Goal: Task Accomplishment & Management: Use online tool/utility

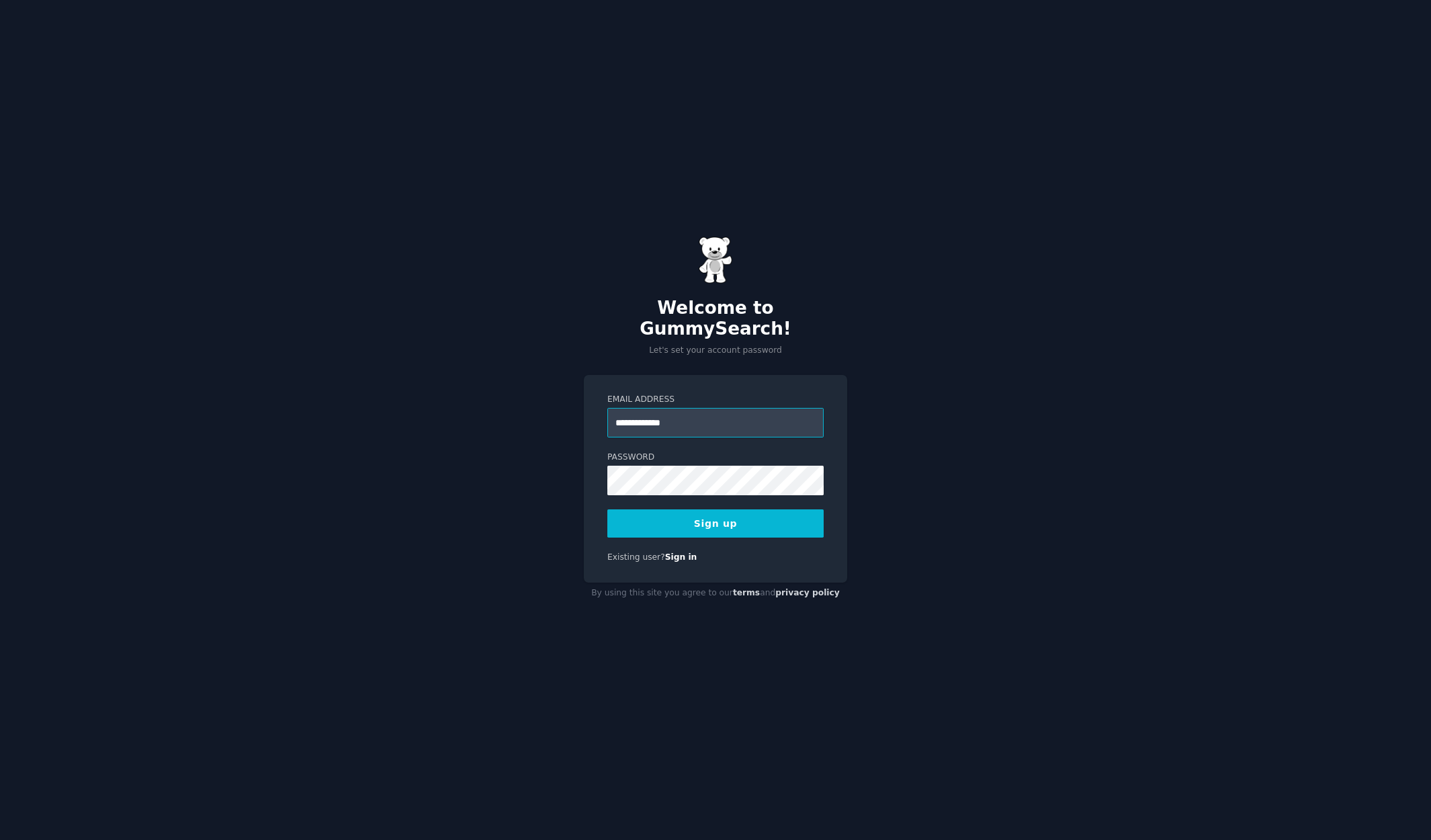
click at [698, 410] on input "**********" at bounding box center [716, 423] width 217 height 30
type input "**********"
click at [532, 440] on div "**********" at bounding box center [716, 420] width 1431 height 840
click at [709, 516] on button "Sign up" at bounding box center [716, 523] width 217 height 28
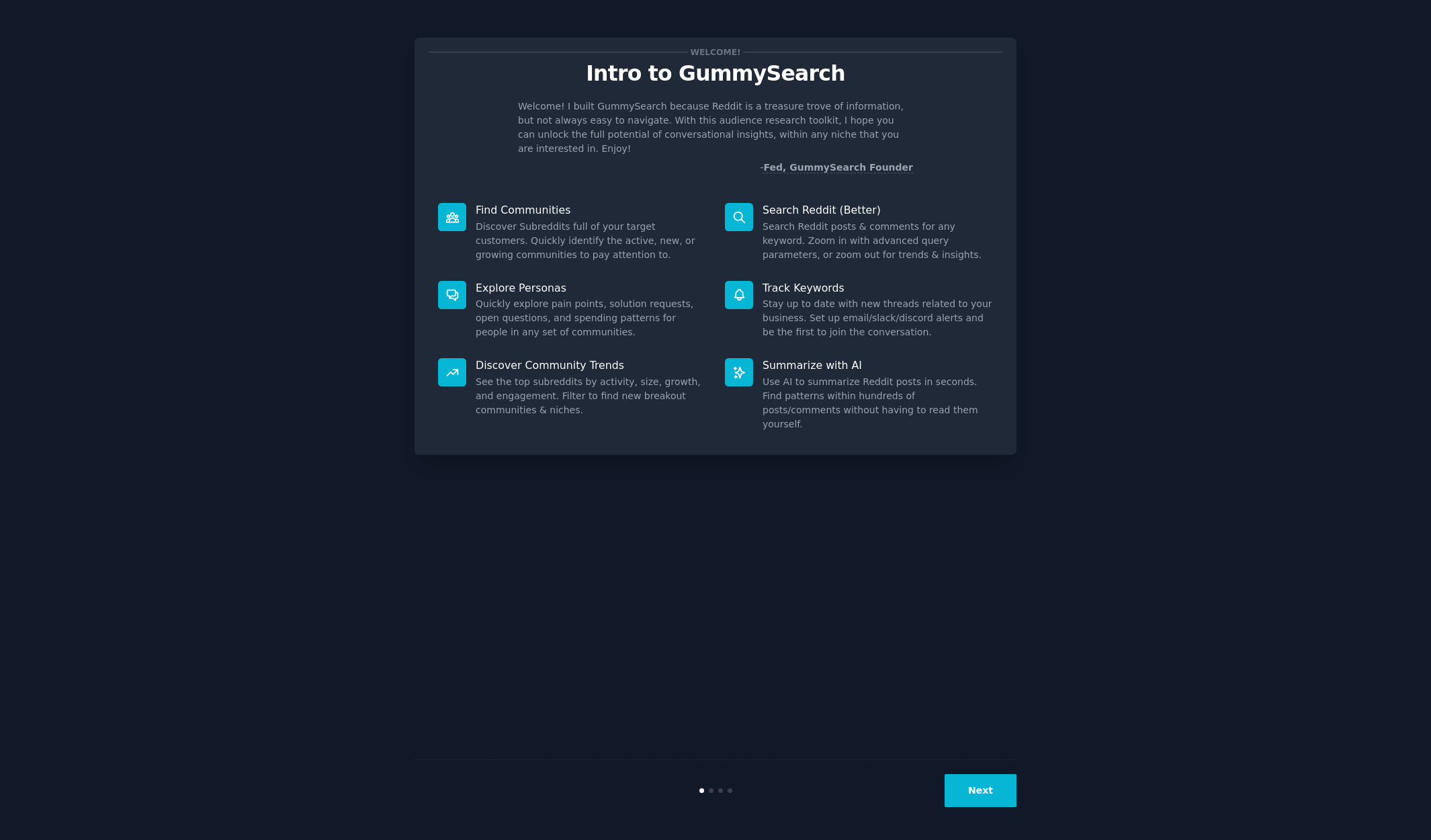
click at [980, 789] on button "Next" at bounding box center [981, 790] width 72 height 33
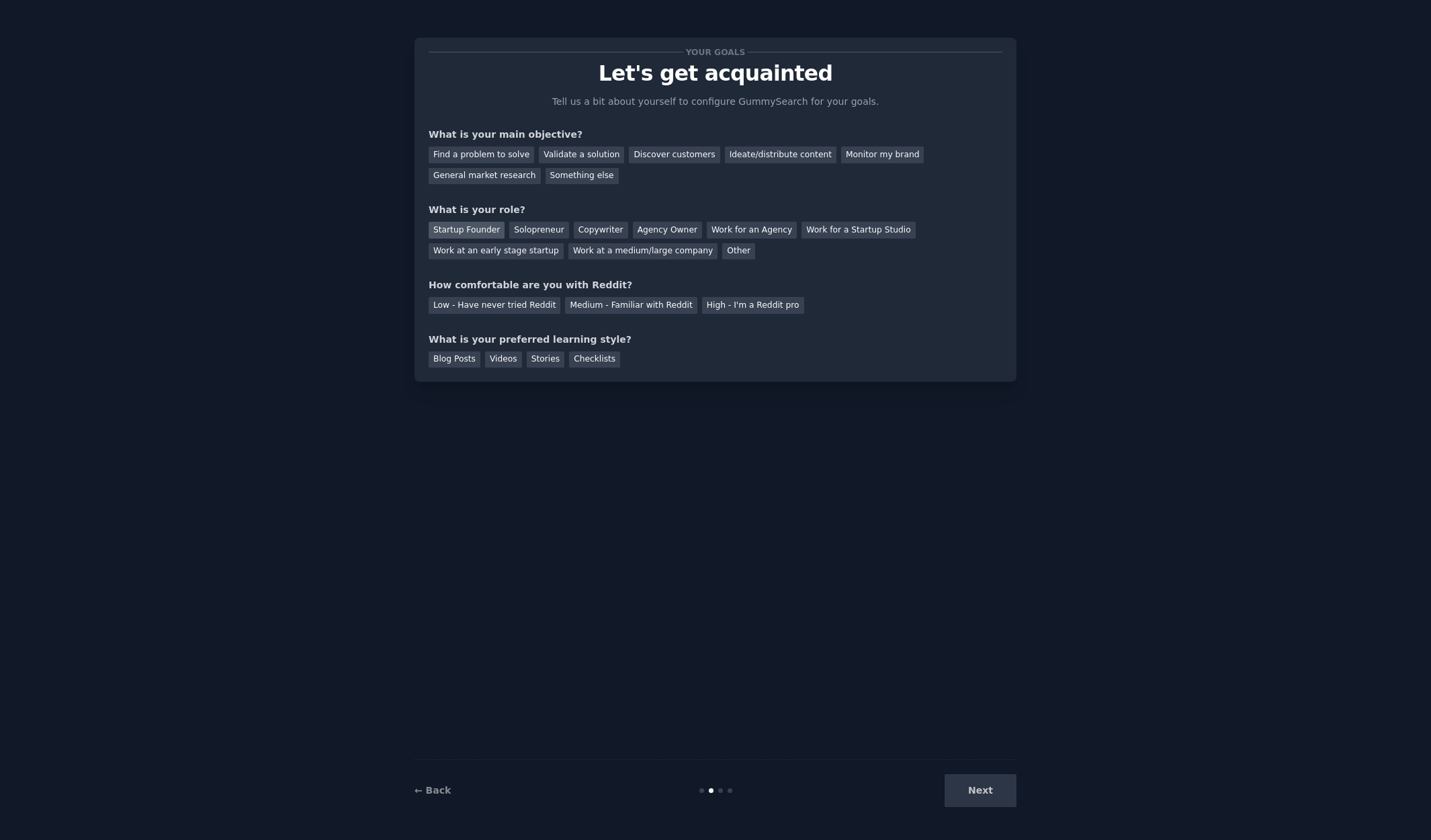
click at [470, 225] on div "Startup Founder" at bounding box center [467, 229] width 76 height 17
click at [967, 789] on div "Next" at bounding box center [916, 790] width 201 height 33
click at [456, 361] on div "Blog Posts" at bounding box center [455, 359] width 52 height 17
click at [619, 304] on div "Medium - Familiar with Reddit" at bounding box center [631, 305] width 132 height 17
click at [661, 155] on div "Discover customers" at bounding box center [674, 155] width 91 height 17
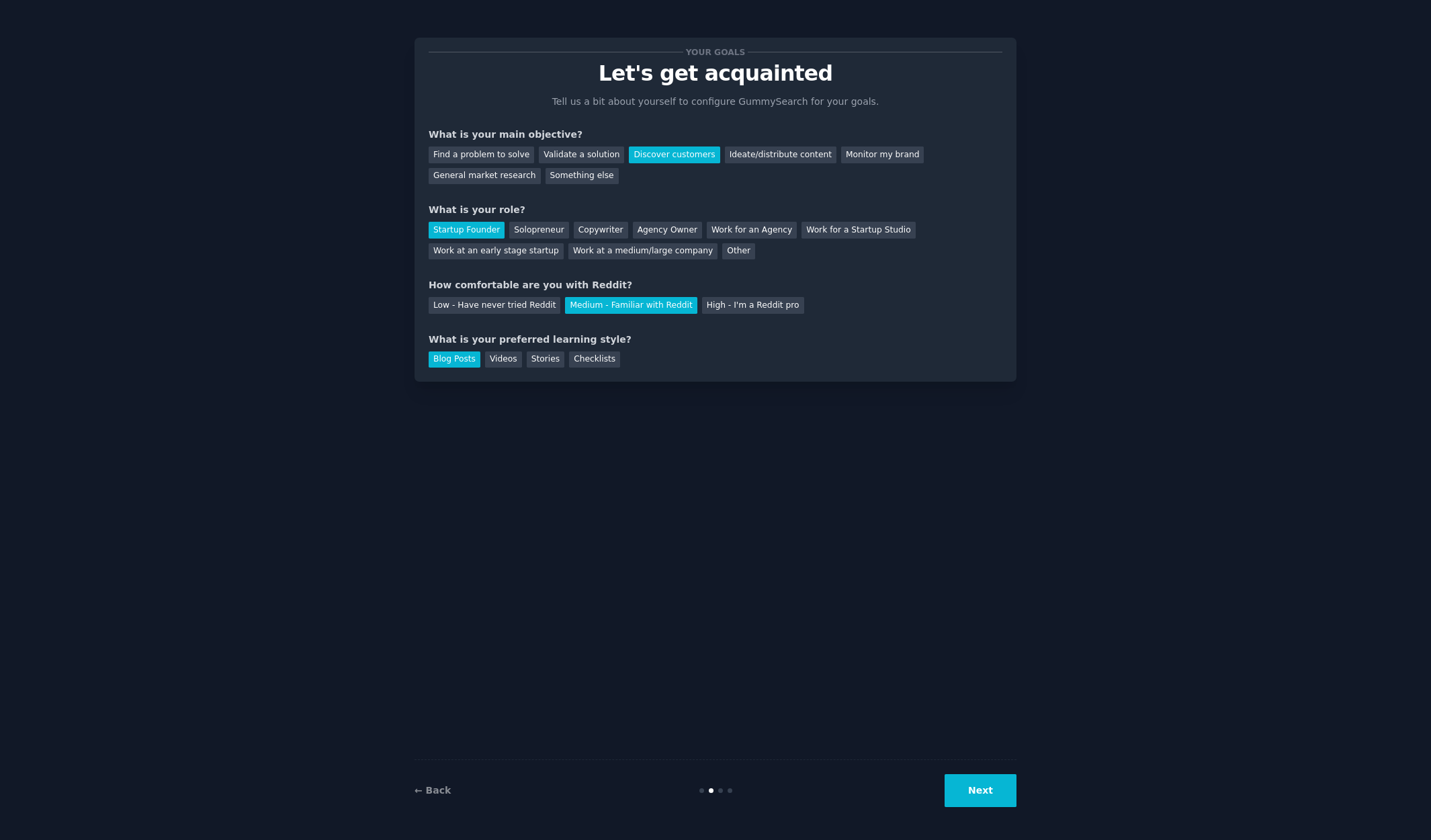
click at [1001, 797] on button "Next" at bounding box center [981, 790] width 72 height 33
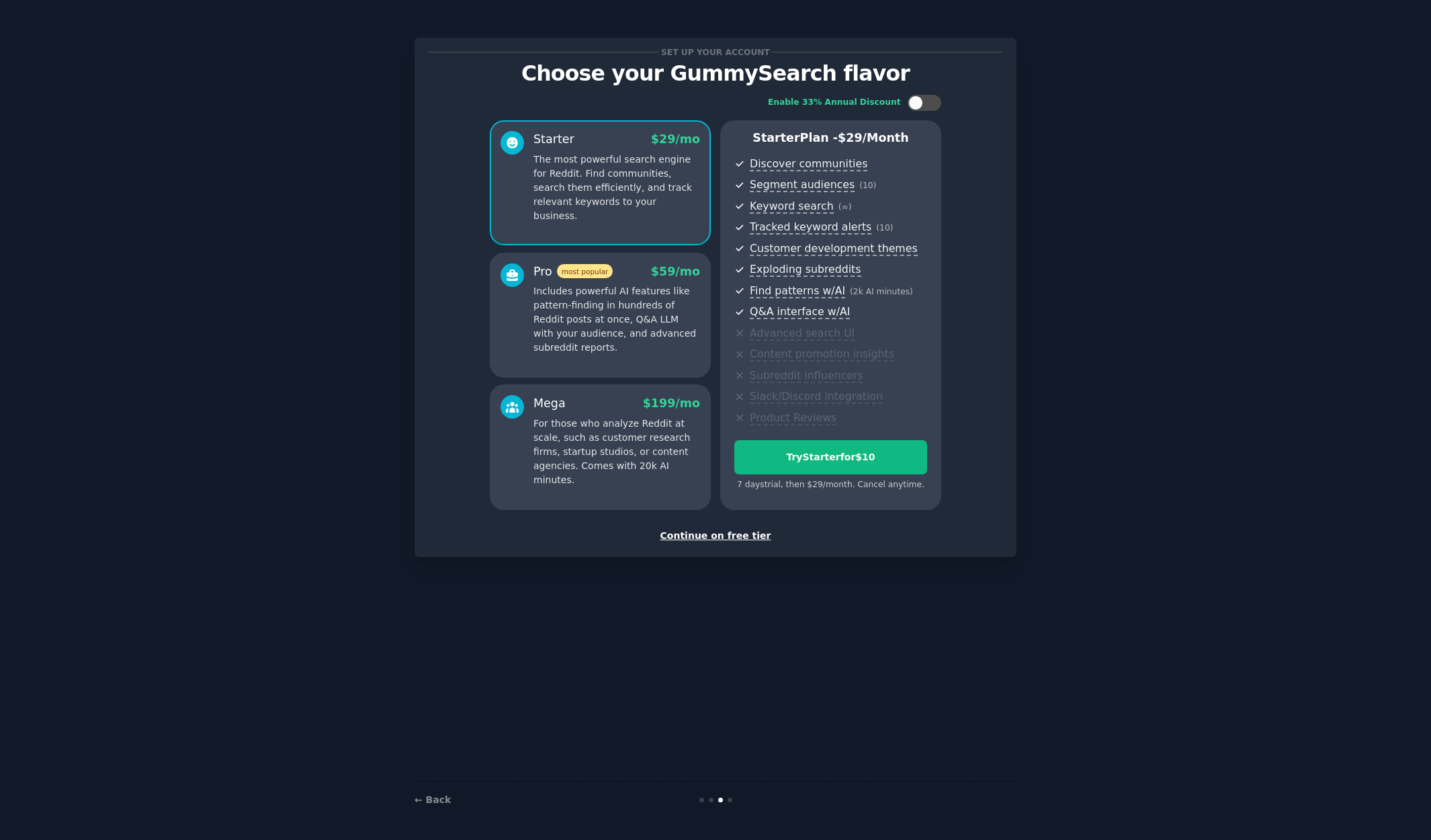
click at [716, 530] on div "Continue on free tier" at bounding box center [716, 536] width 574 height 14
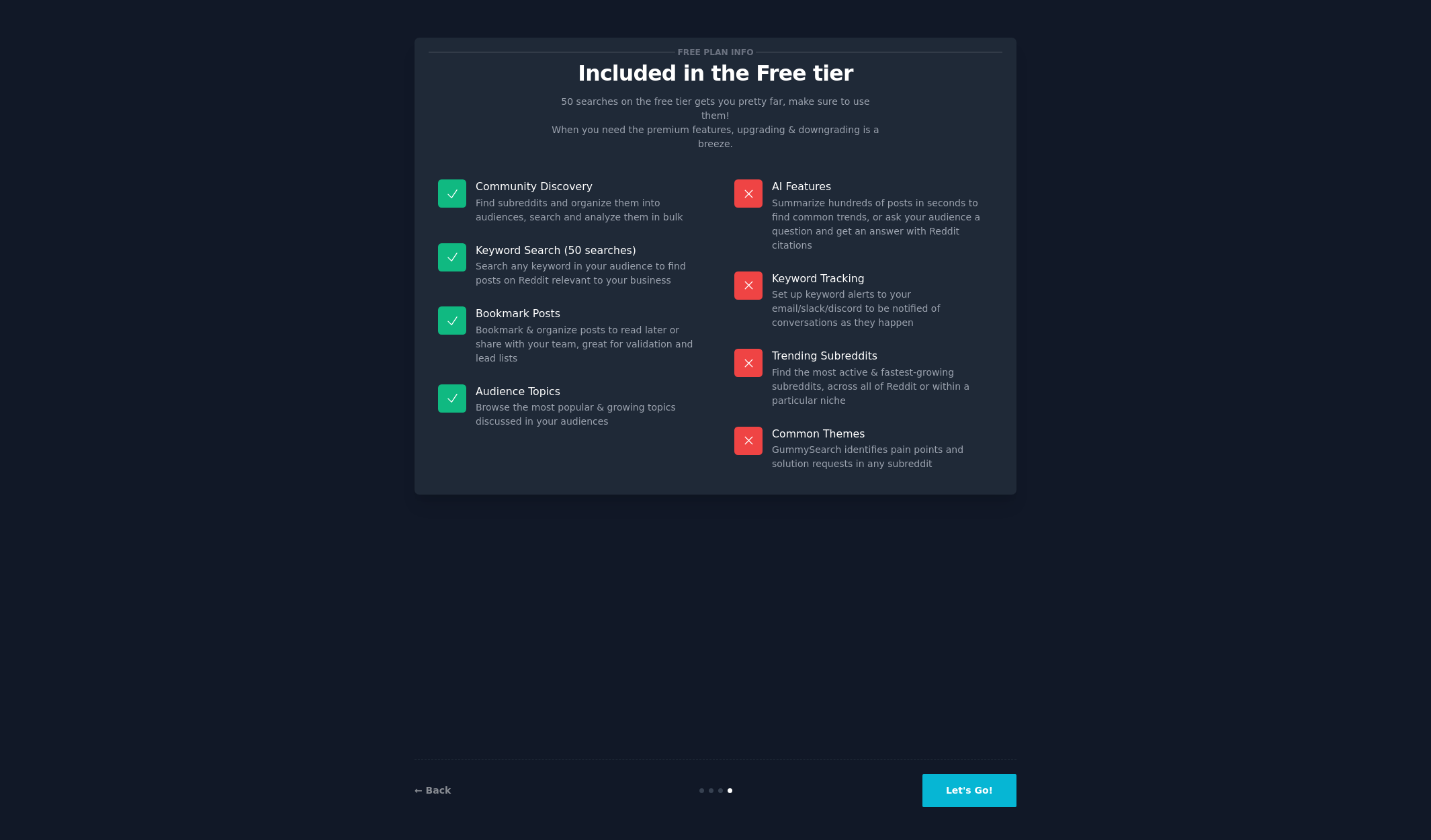
click at [968, 796] on button "Let's Go!" at bounding box center [970, 790] width 94 height 33
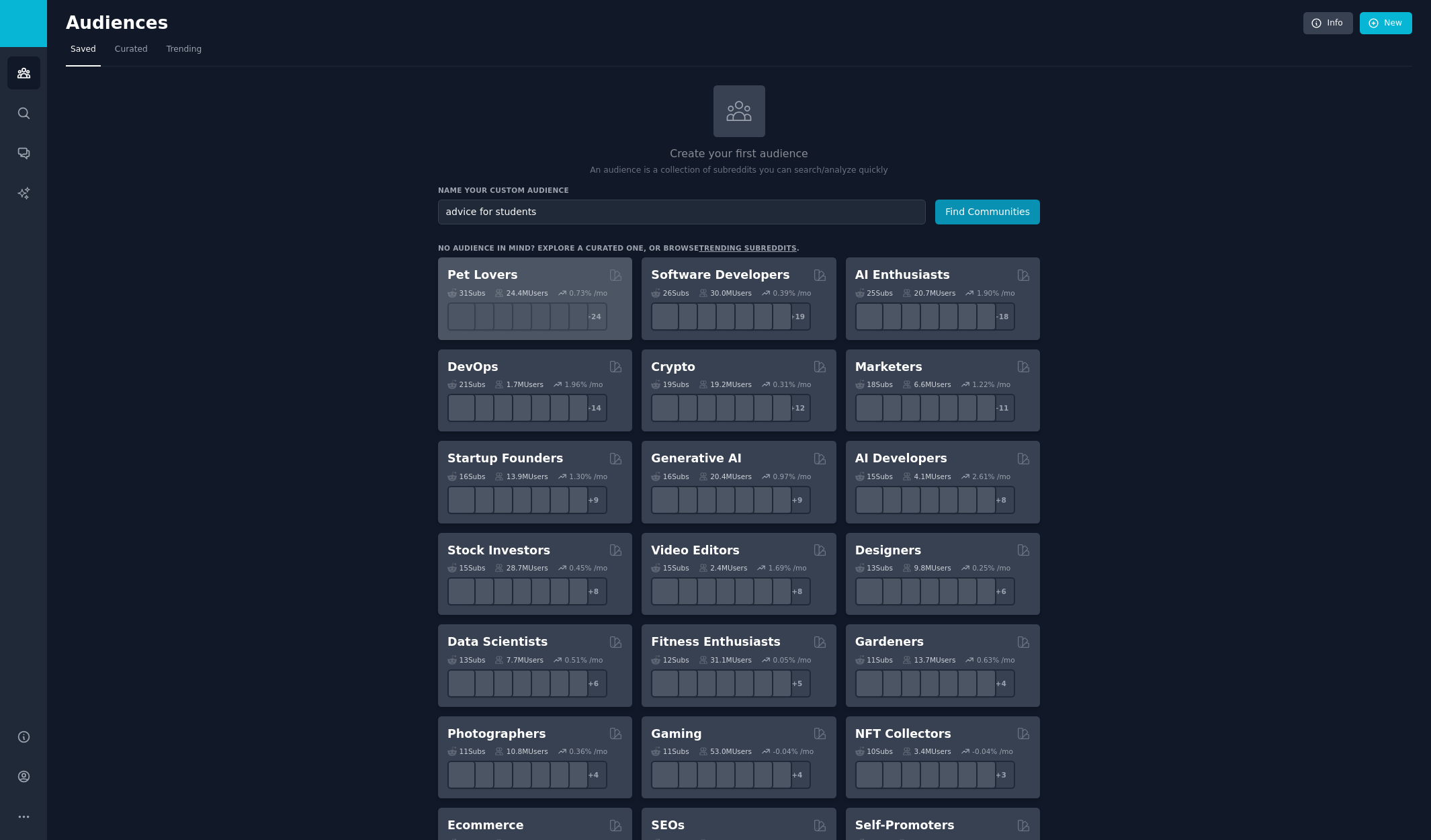
type input "advice for students"
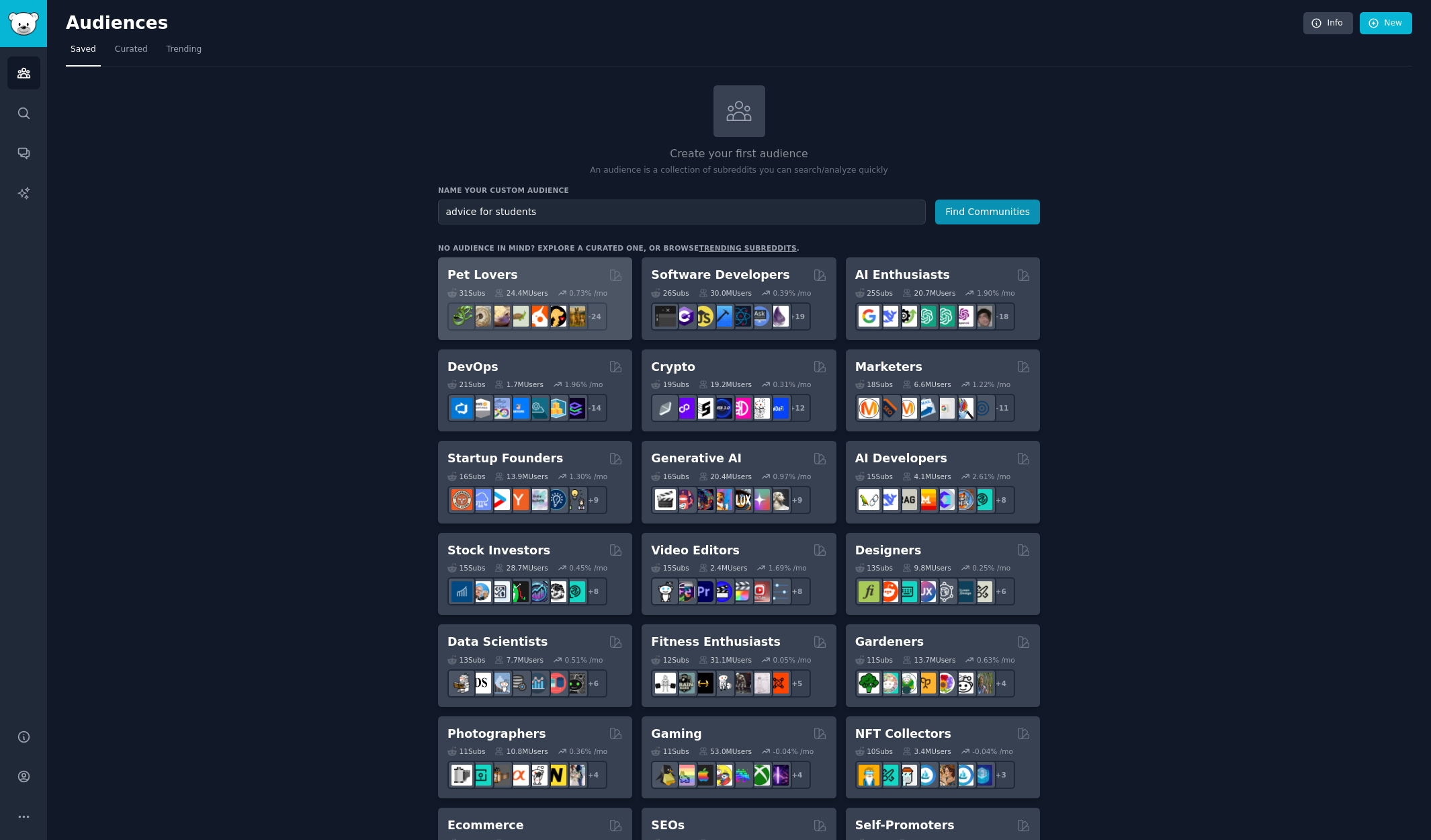
click at [989, 210] on button "Find Communities" at bounding box center [987, 211] width 105 height 25
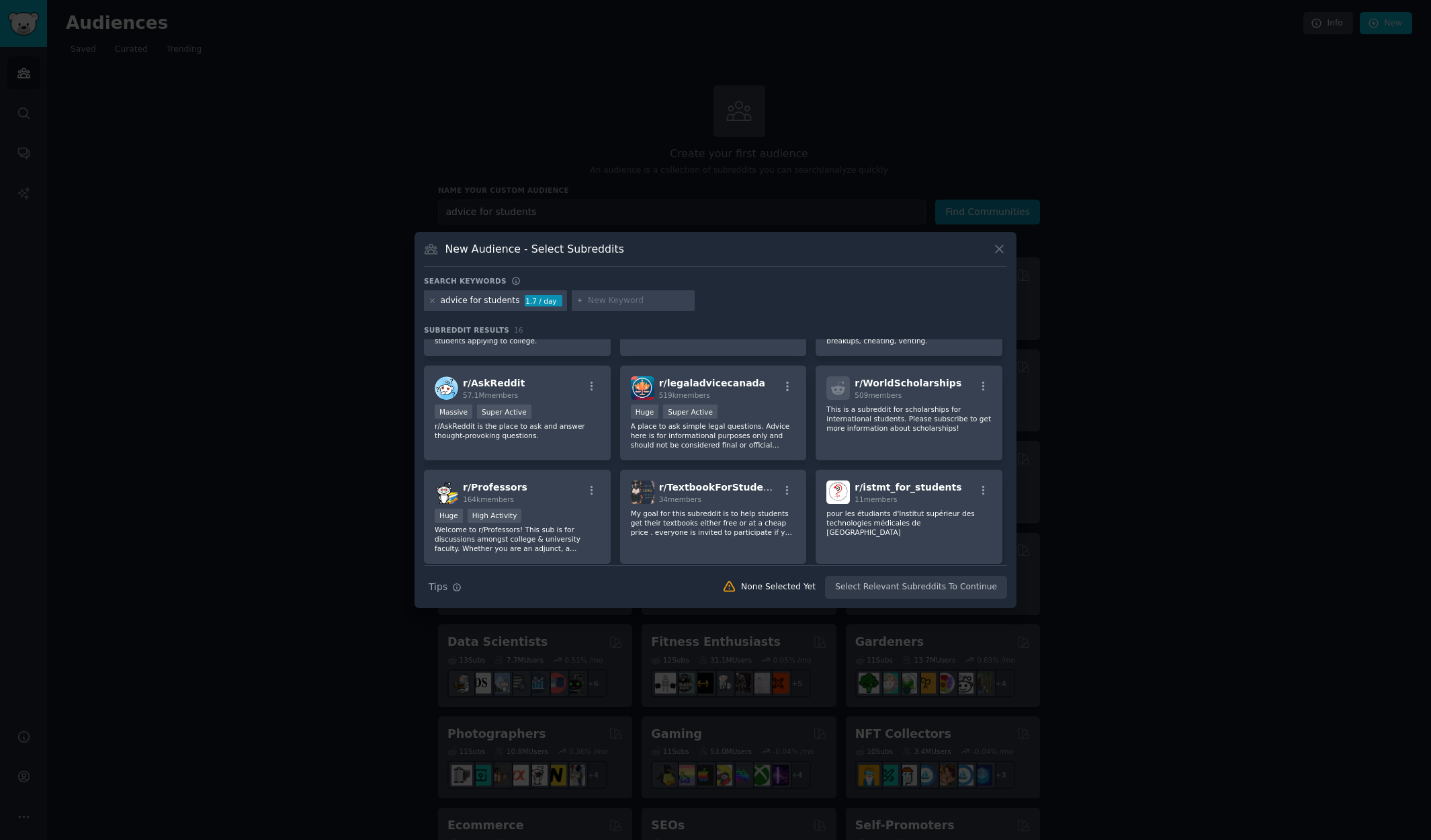
scroll to position [194, 0]
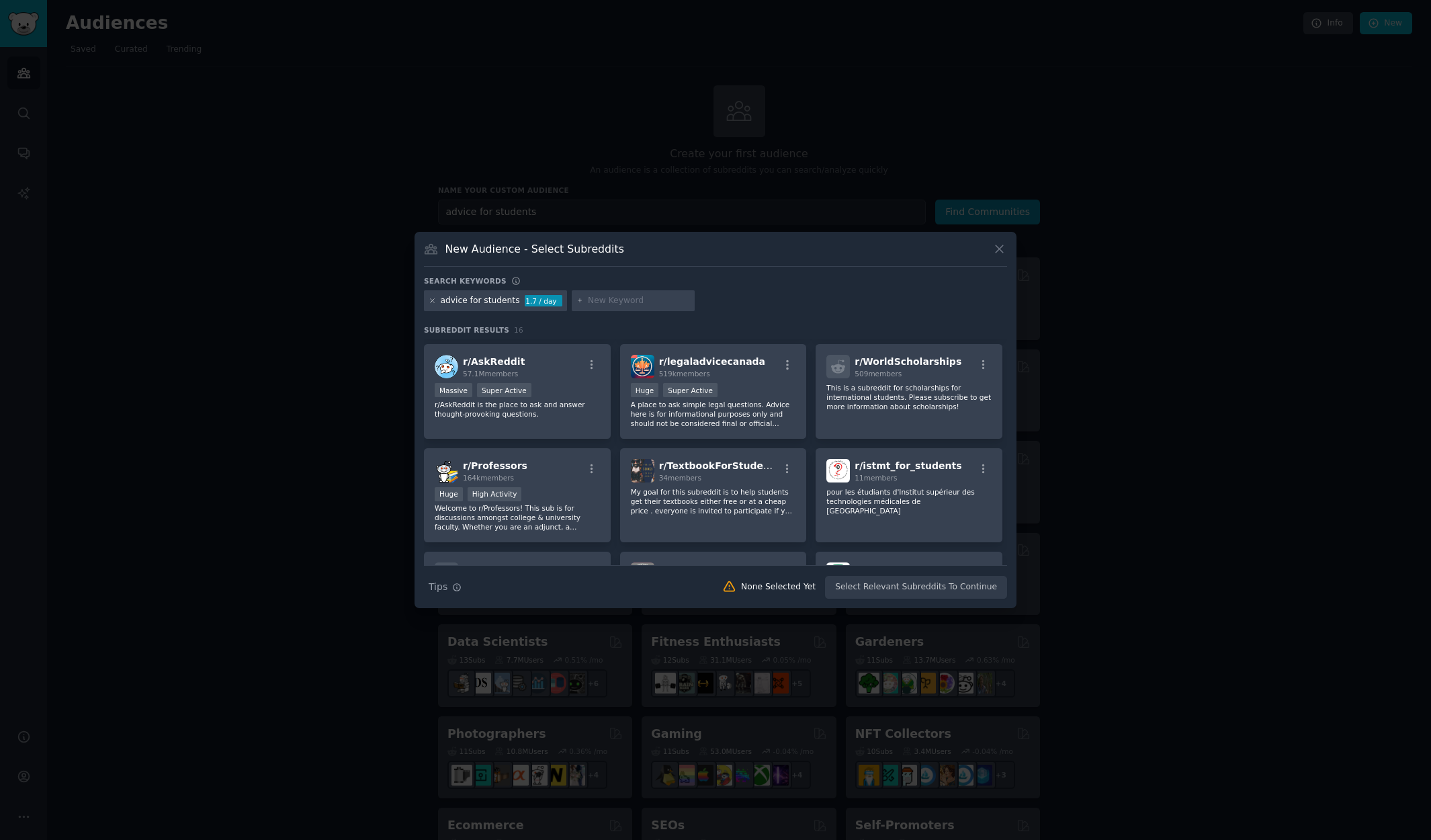
click at [430, 302] on icon at bounding box center [432, 300] width 7 height 7
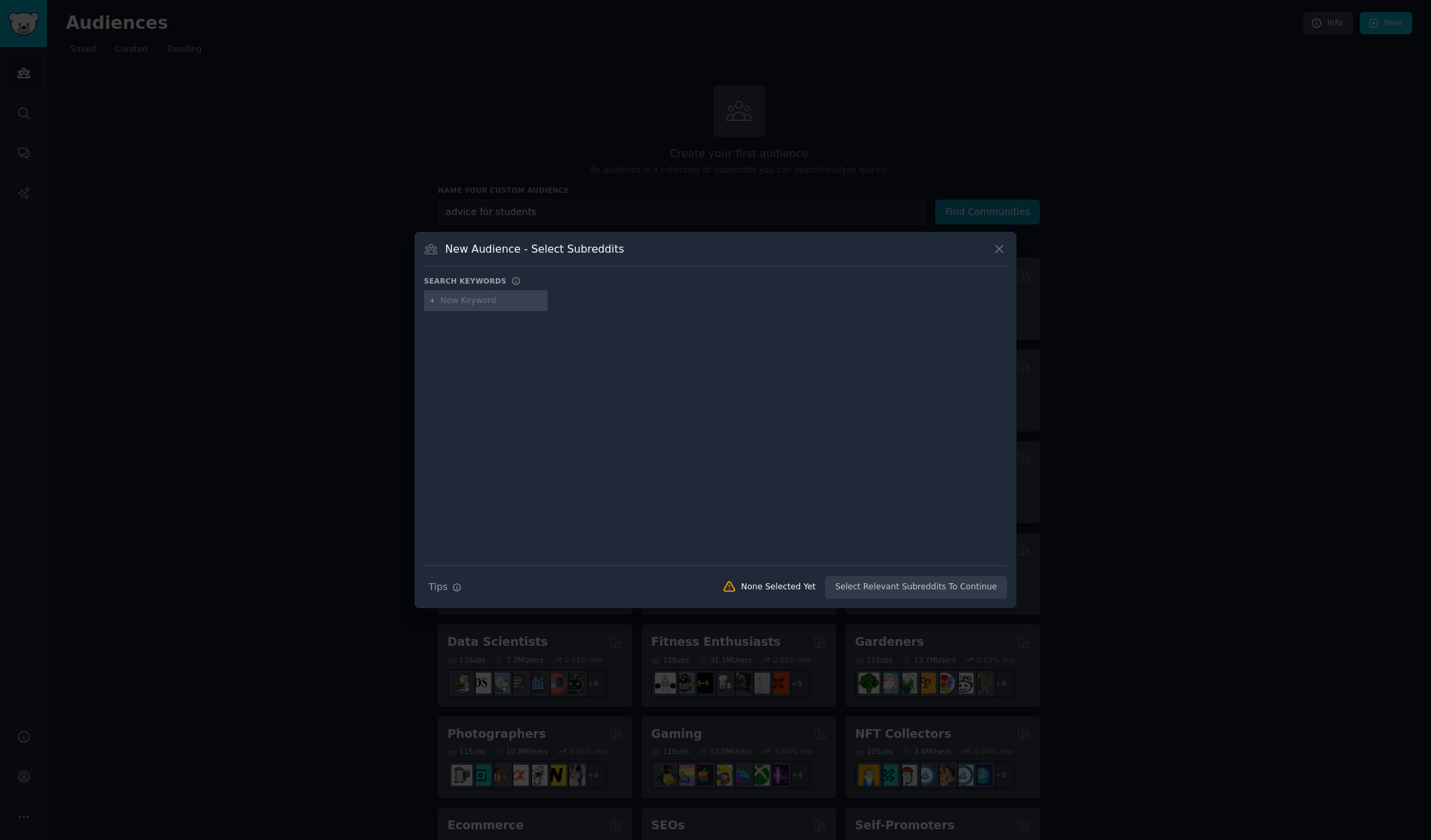
click at [488, 301] on input "text" at bounding box center [492, 301] width 102 height 12
type input "computer science"
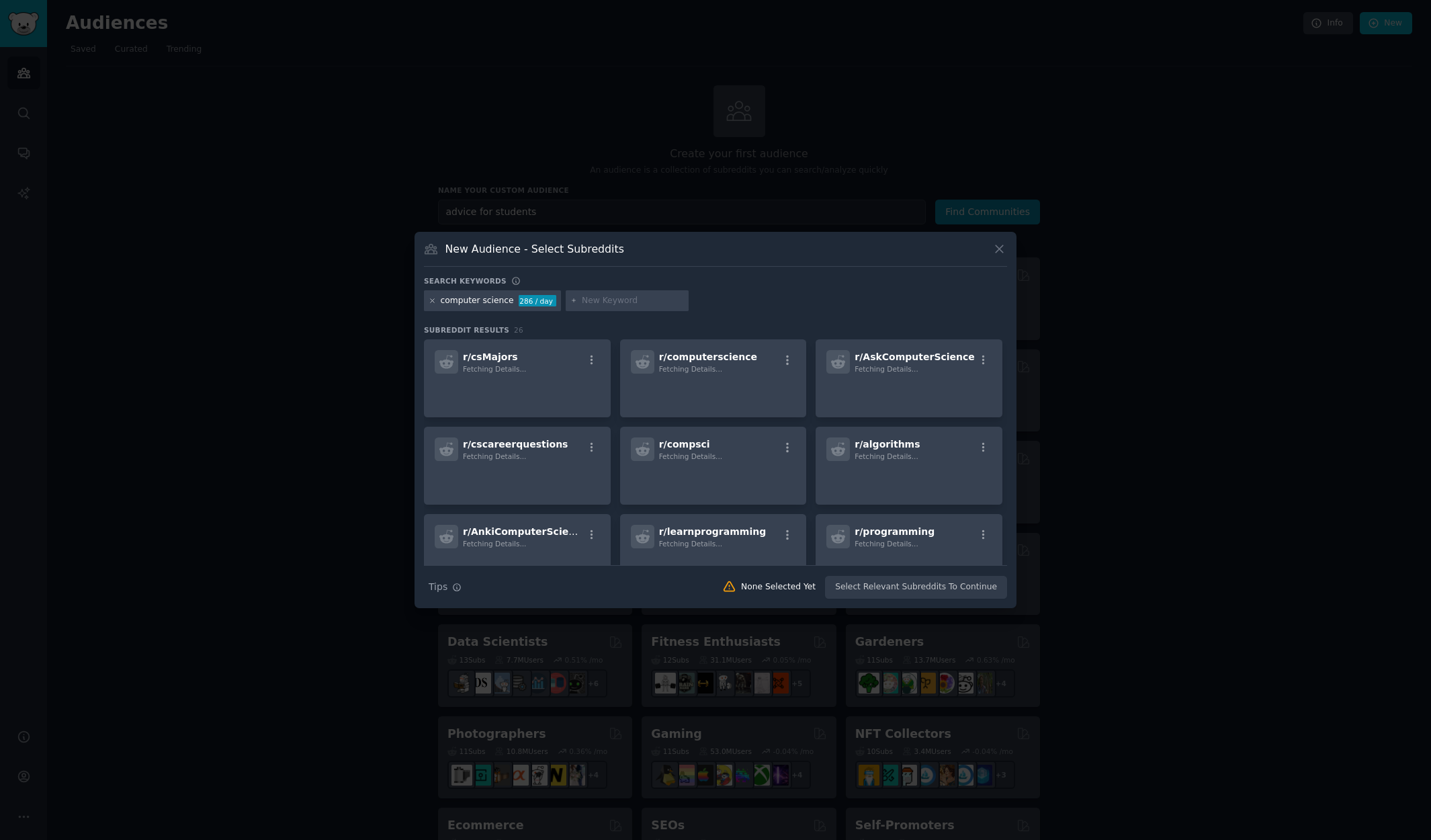
click at [431, 299] on icon at bounding box center [432, 300] width 7 height 7
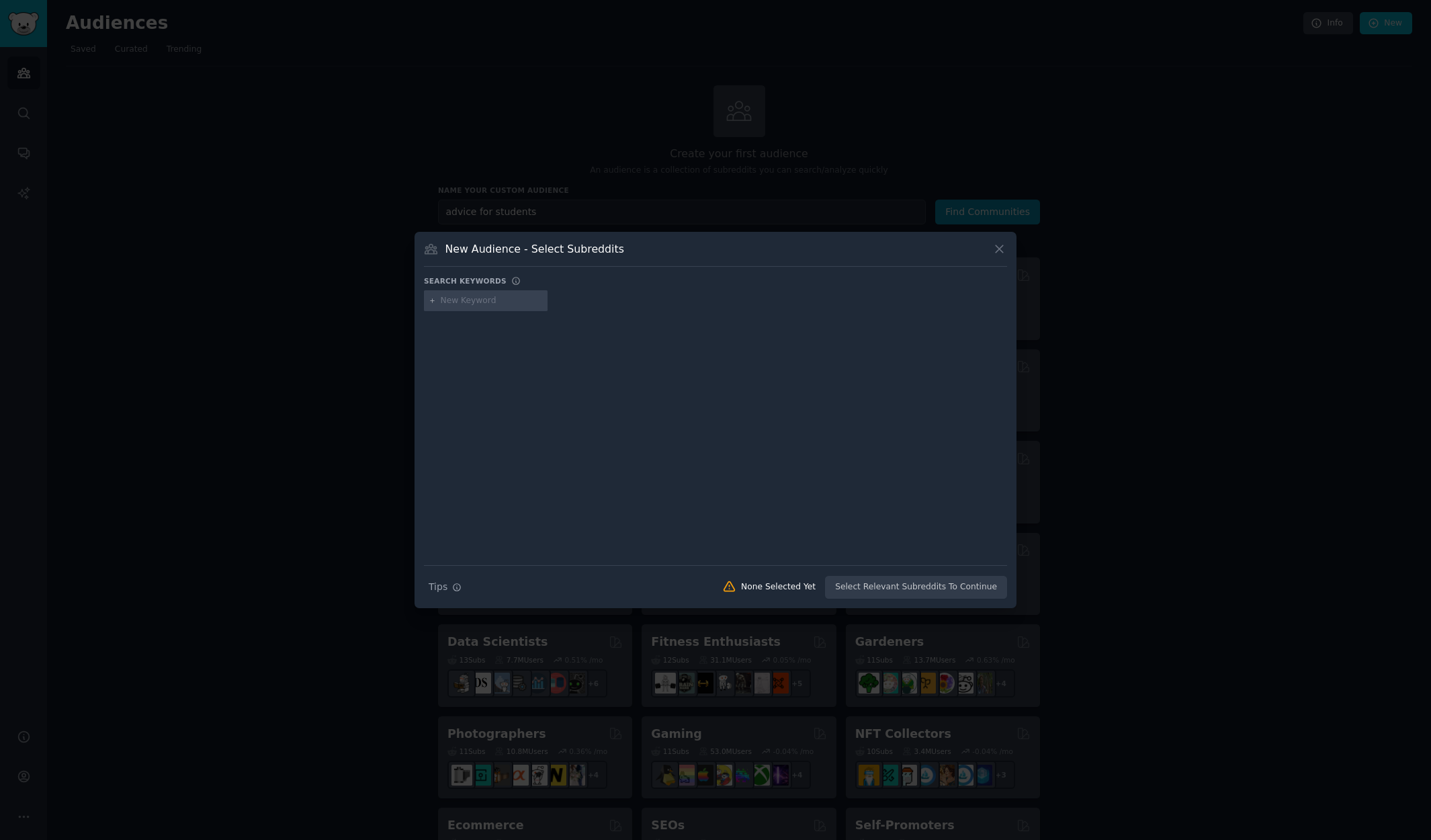
click at [445, 300] on input "text" at bounding box center [492, 301] width 102 height 12
type input "computer science careers"
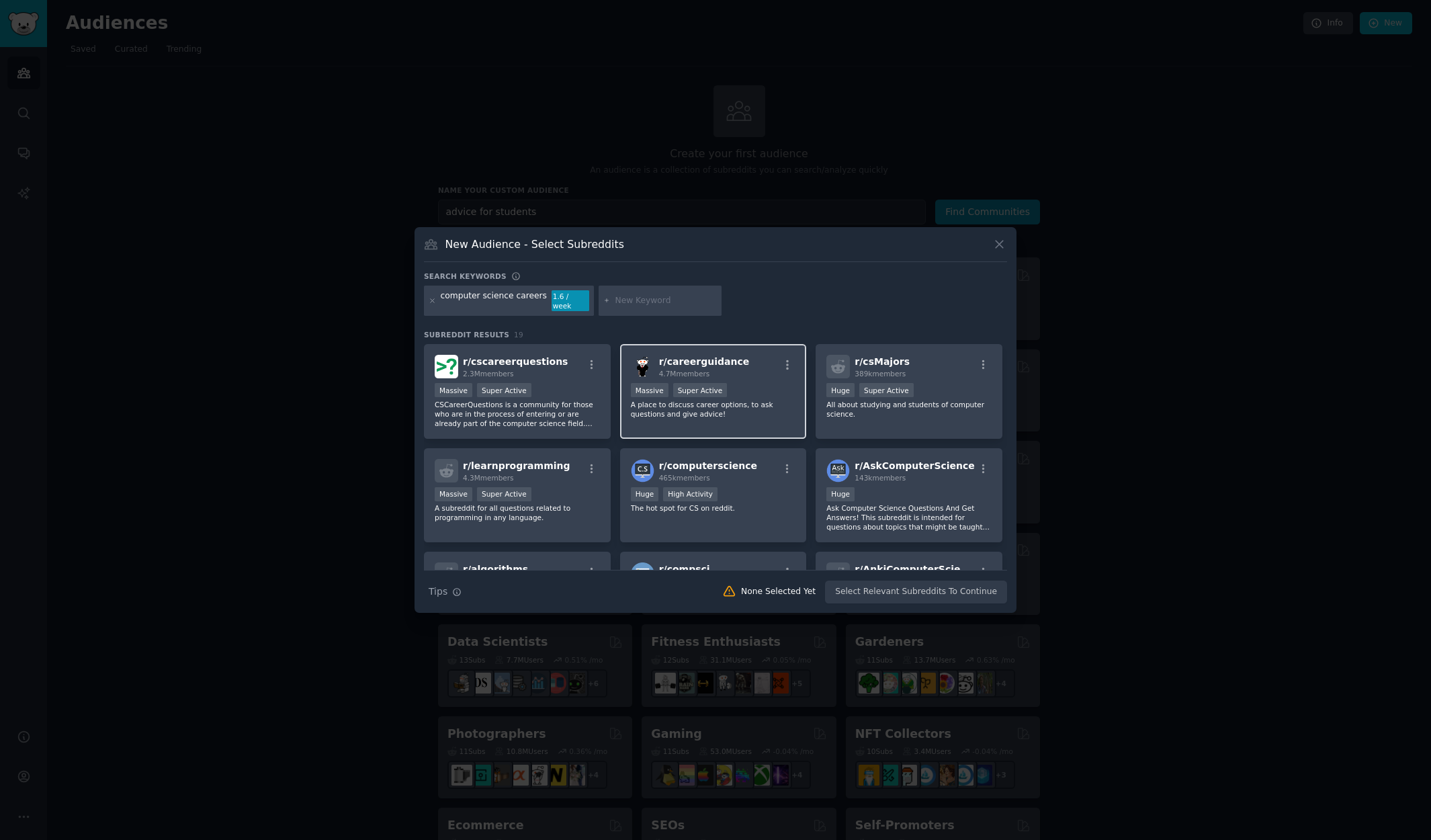
click at [729, 409] on p "A place to discuss career options, to ask questions and give advice!" at bounding box center [714, 409] width 166 height 19
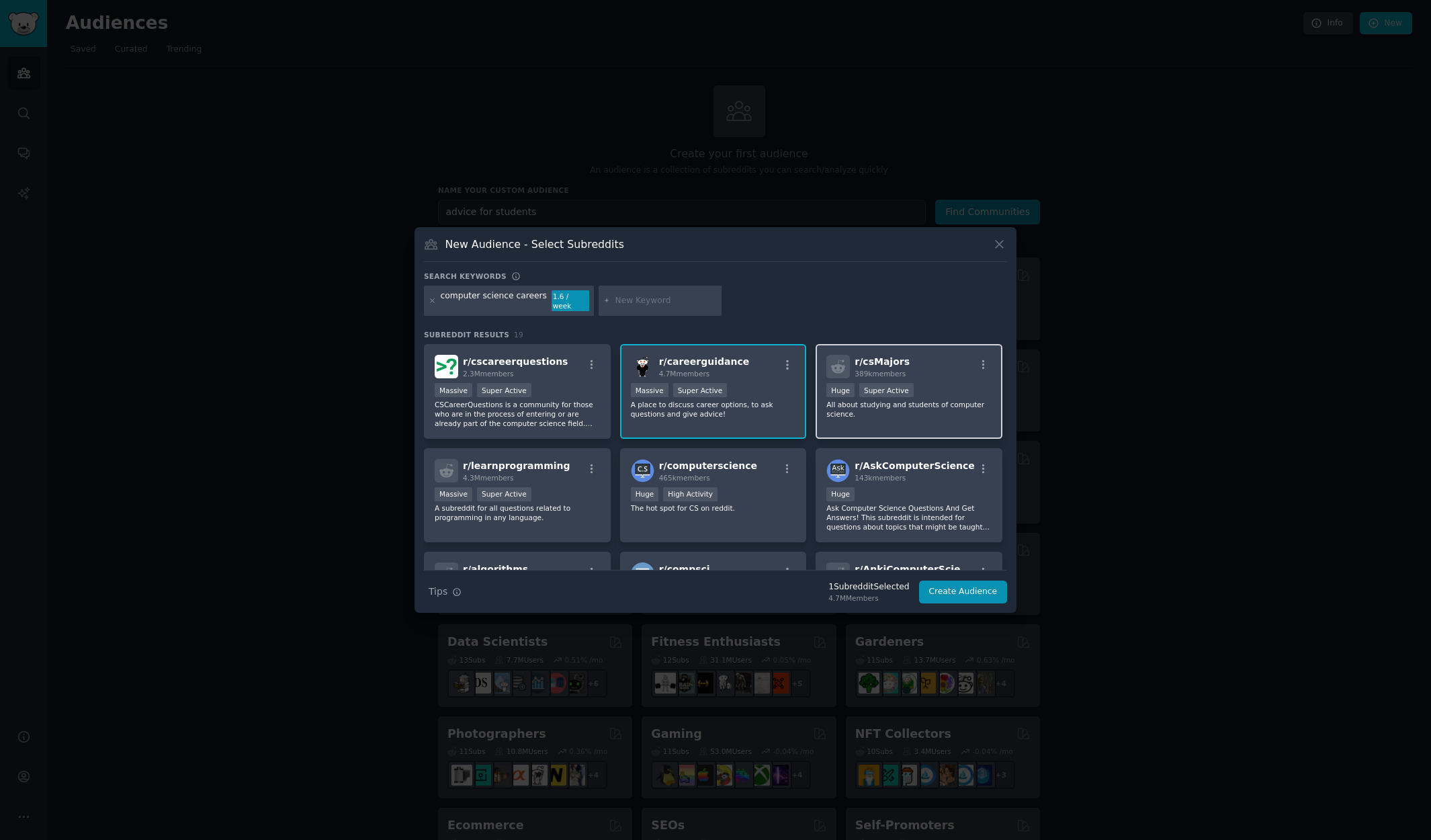
click at [897, 410] on p "All about studying and students of computer science." at bounding box center [909, 409] width 166 height 19
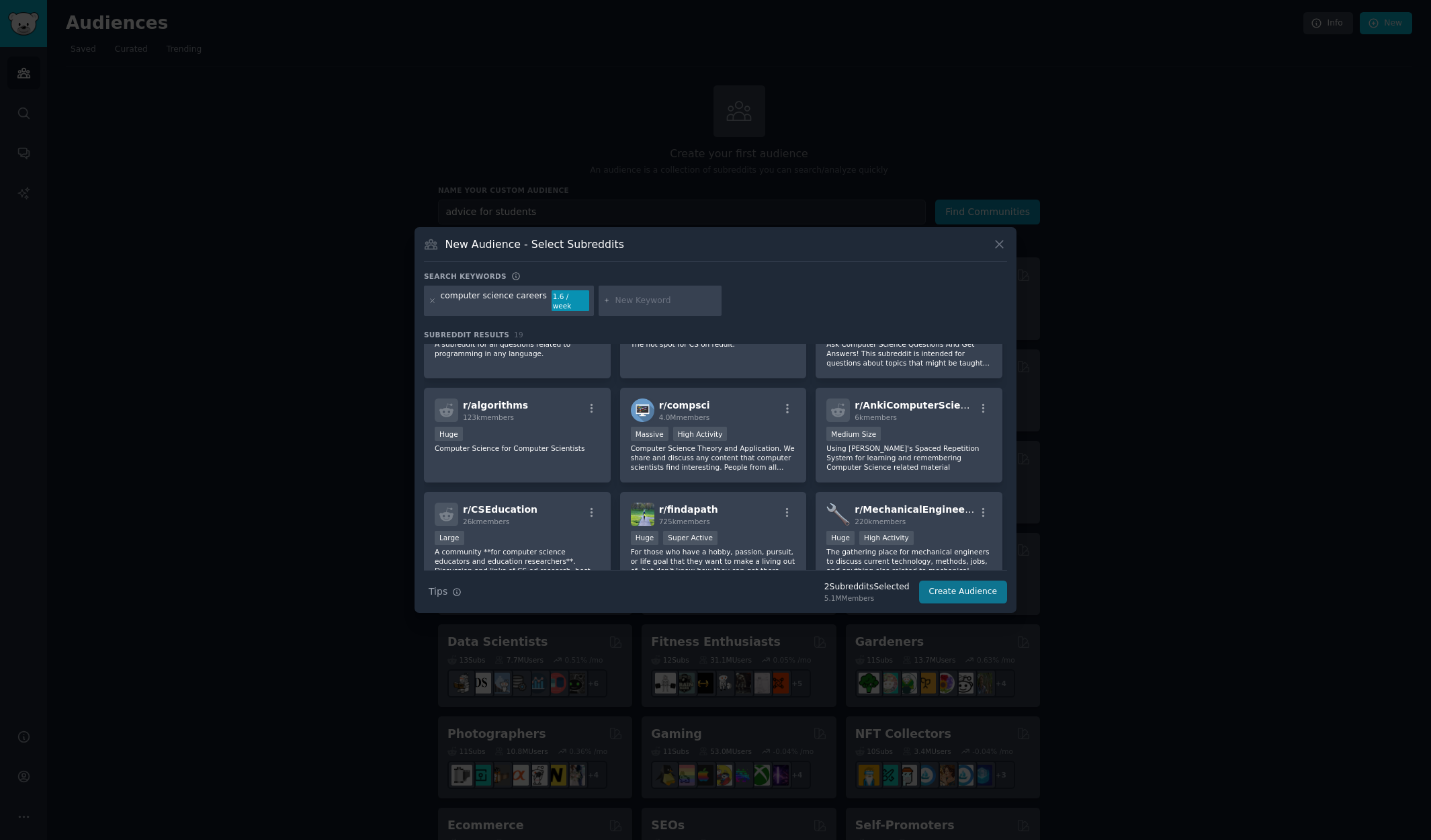
click at [963, 586] on button "Create Audience" at bounding box center [963, 592] width 89 height 23
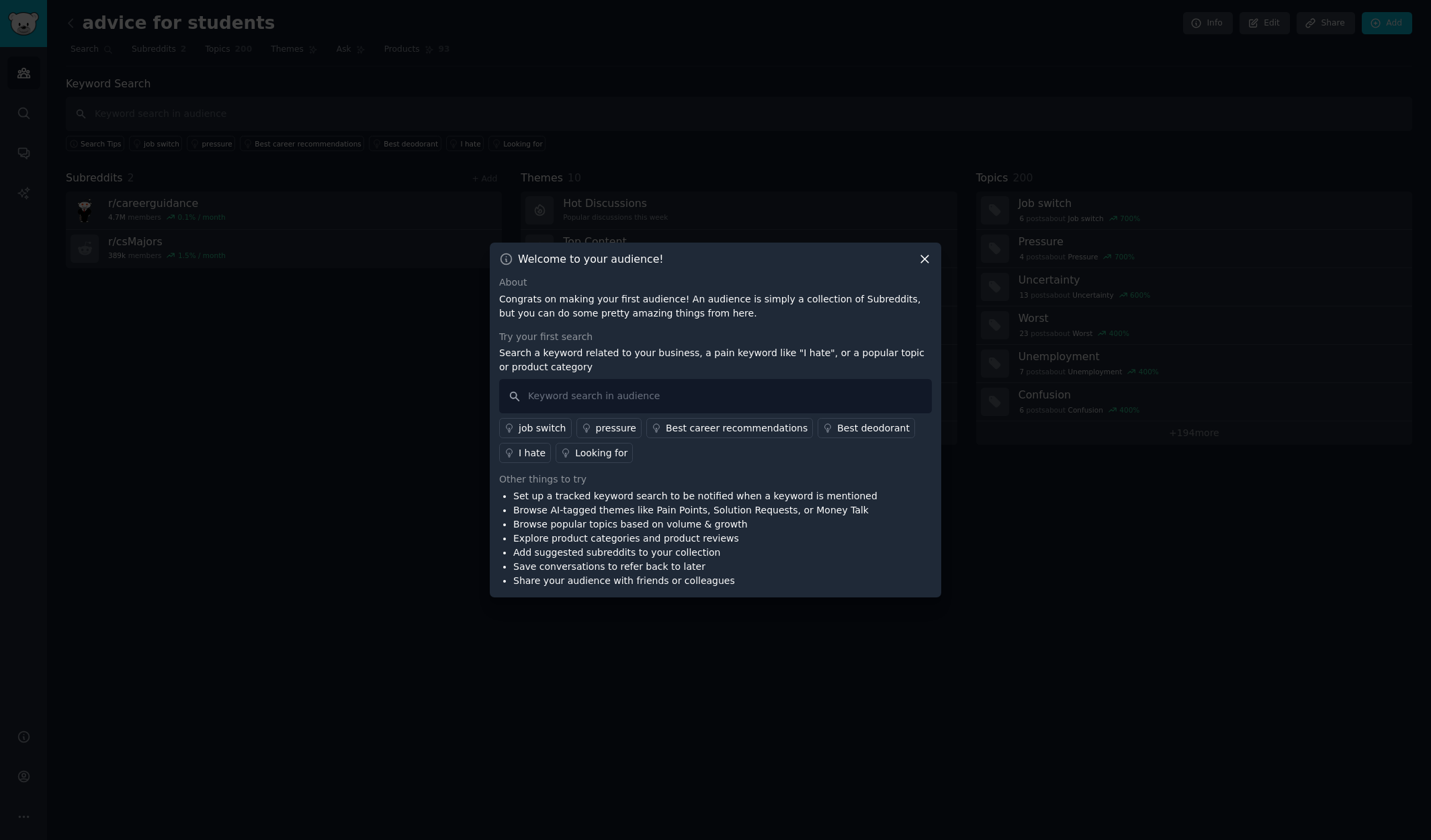
click at [924, 259] on icon at bounding box center [925, 259] width 14 height 14
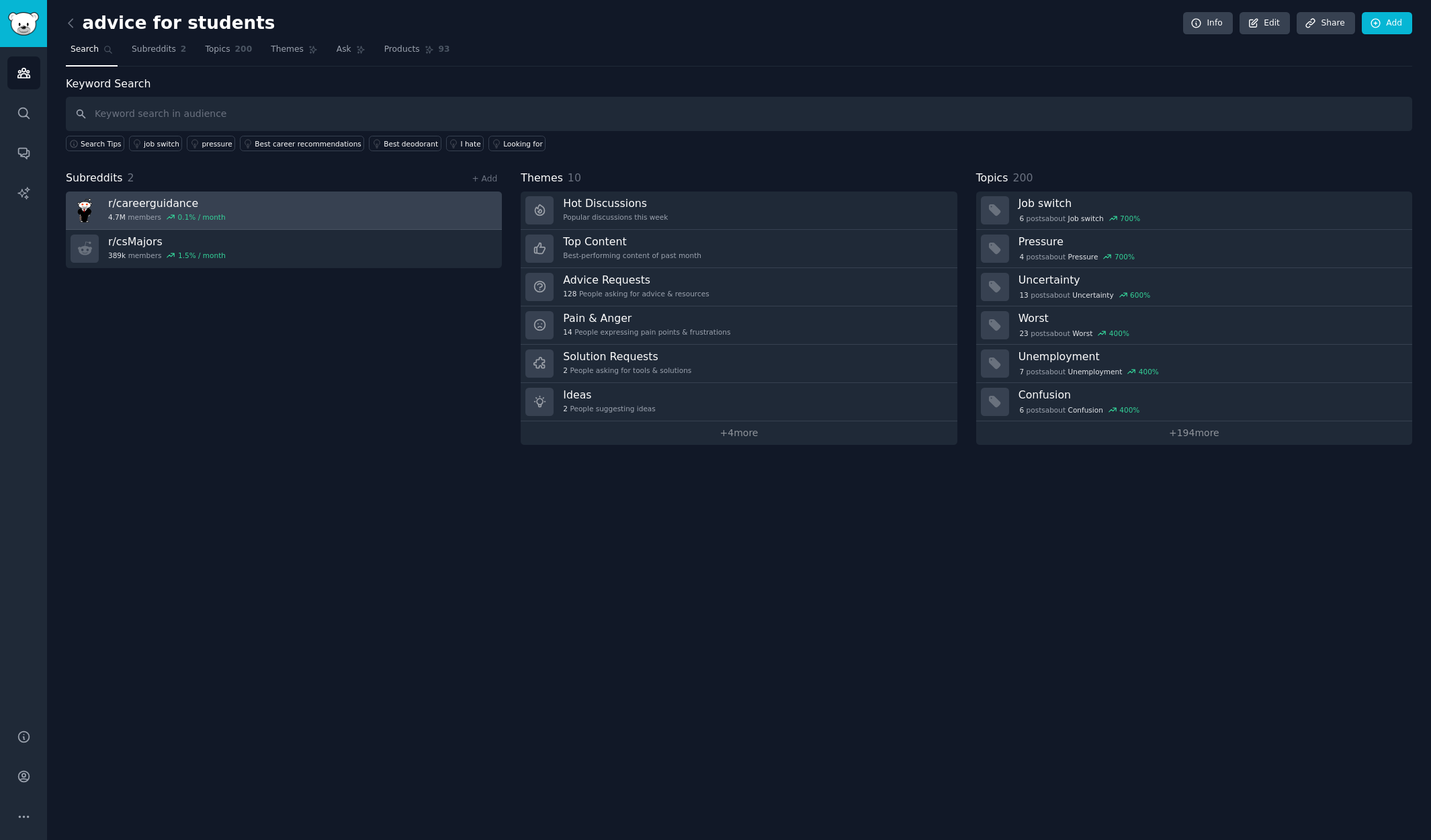
click at [154, 203] on h3 "r/ careerguidance" at bounding box center [167, 204] width 118 height 14
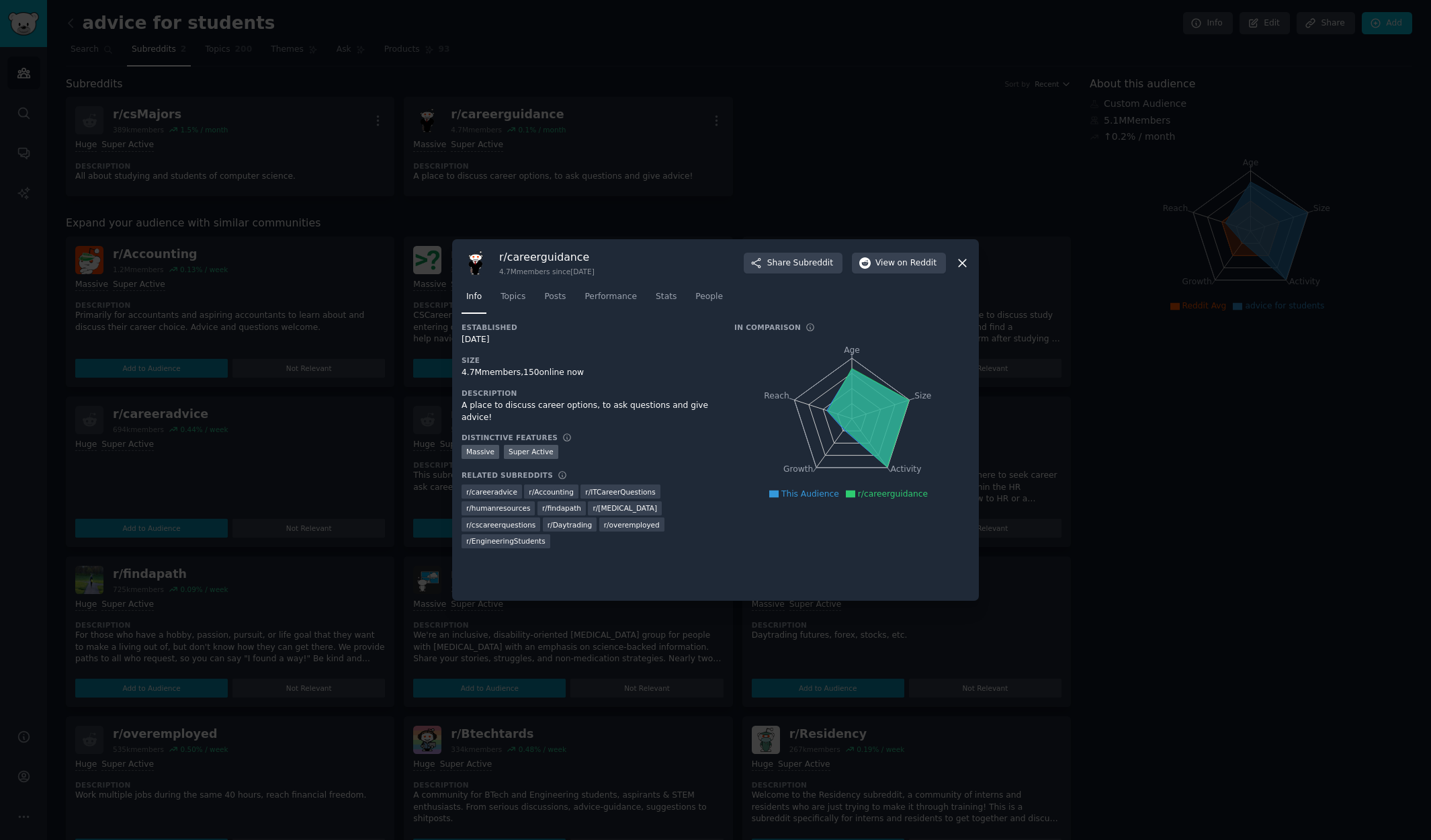
click at [510, 256] on h3 "r/ careerguidance" at bounding box center [547, 257] width 96 height 14
click at [882, 258] on span "View on Reddit" at bounding box center [905, 263] width 61 height 12
click at [914, 266] on span "on Reddit" at bounding box center [917, 263] width 39 height 12
click at [915, 264] on span "on Reddit" at bounding box center [917, 263] width 39 height 12
click at [961, 261] on icon at bounding box center [962, 262] width 7 height 7
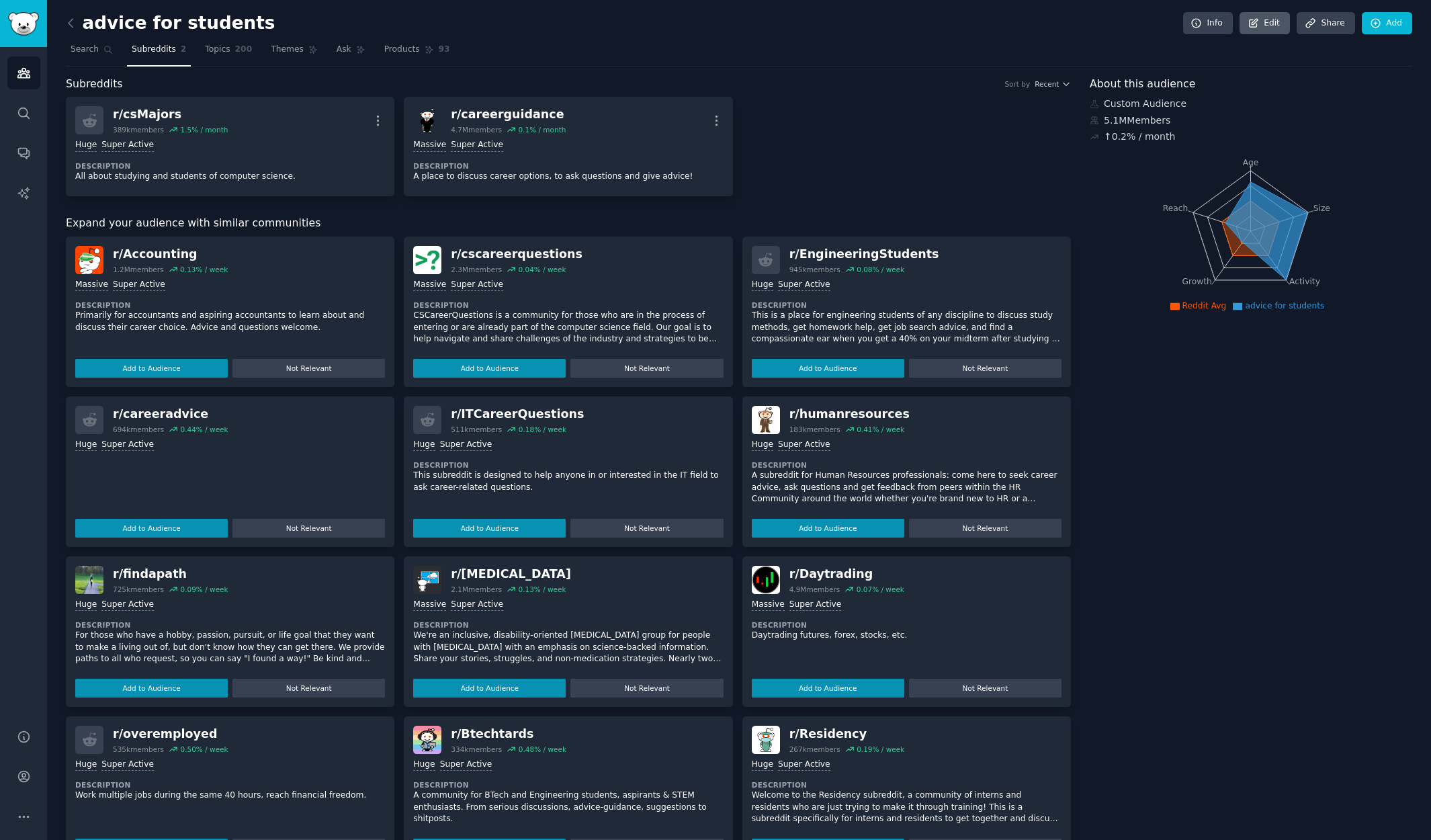
click at [1254, 19] on icon at bounding box center [1254, 24] width 12 height 12
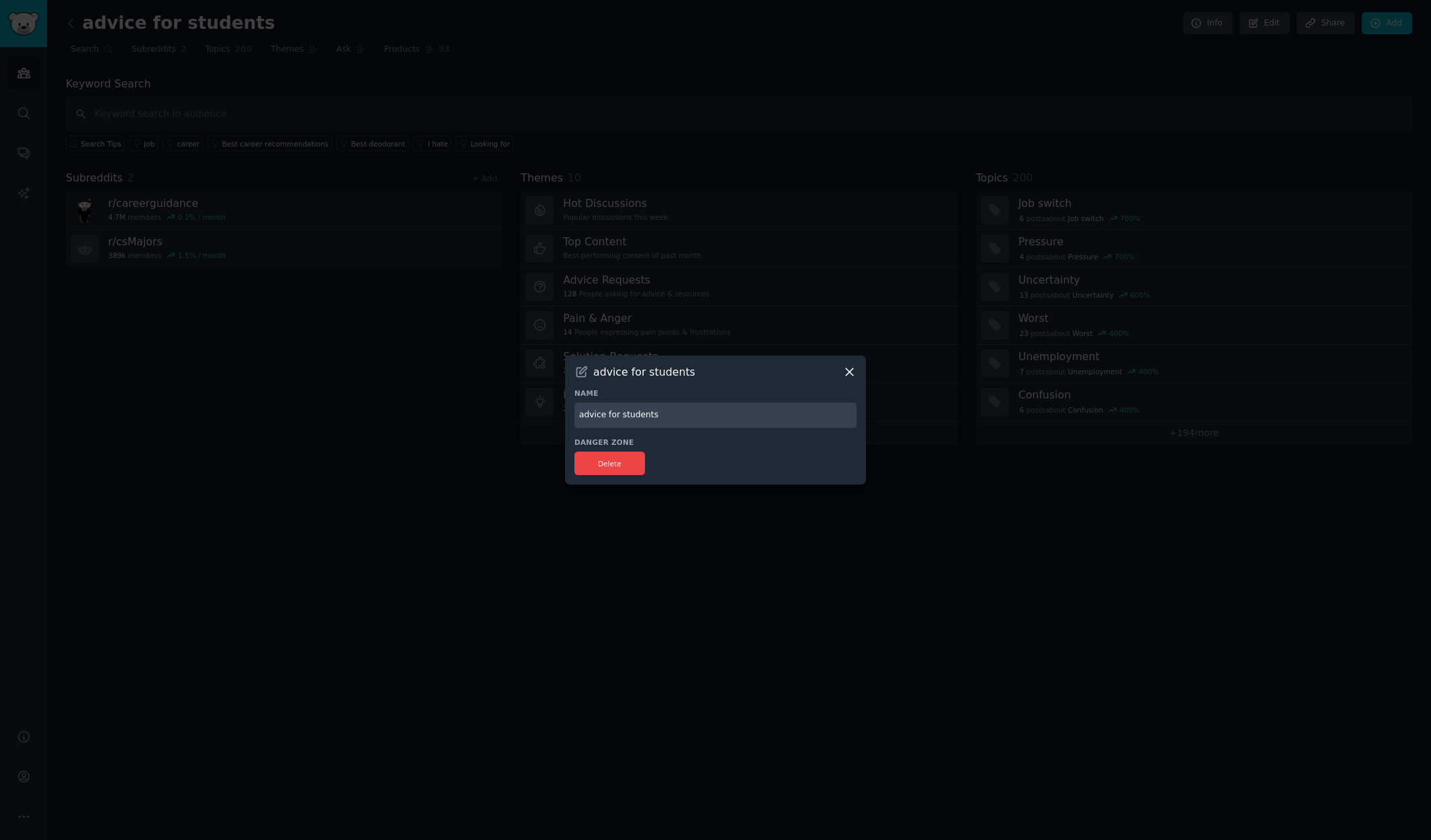
click at [849, 375] on icon at bounding box center [849, 372] width 14 height 14
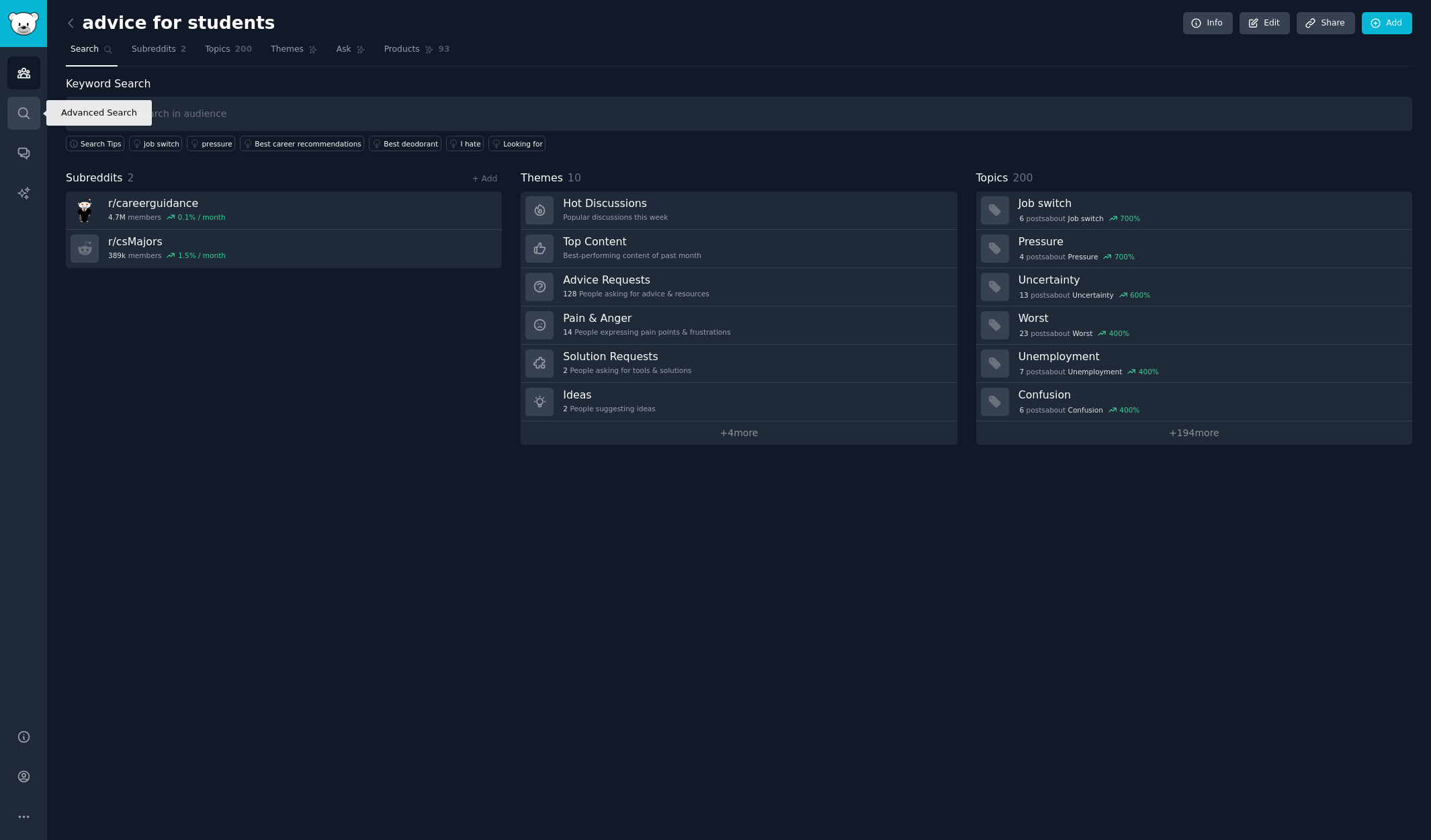
click at [18, 112] on icon "Sidebar" at bounding box center [23, 113] width 11 height 11
